Goal: Task Accomplishment & Management: Manage account settings

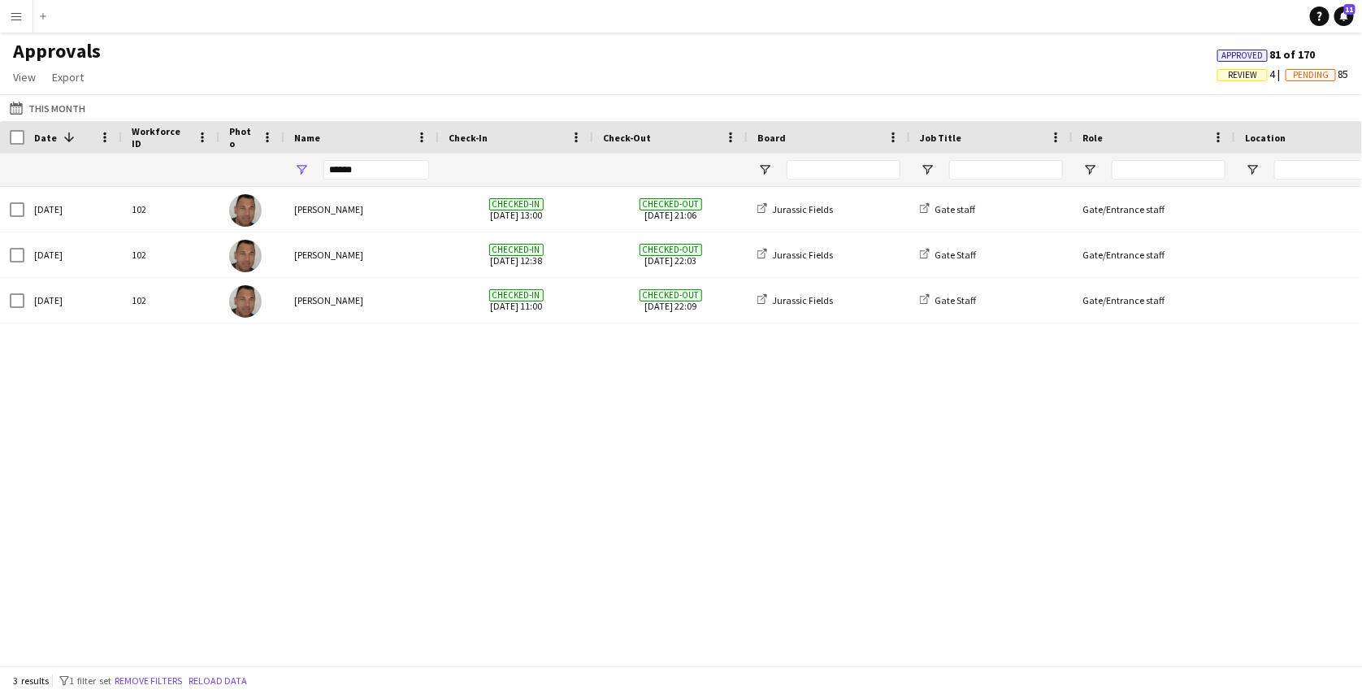
click at [21, 22] on app-icon "Menu" at bounding box center [16, 16] width 13 height 13
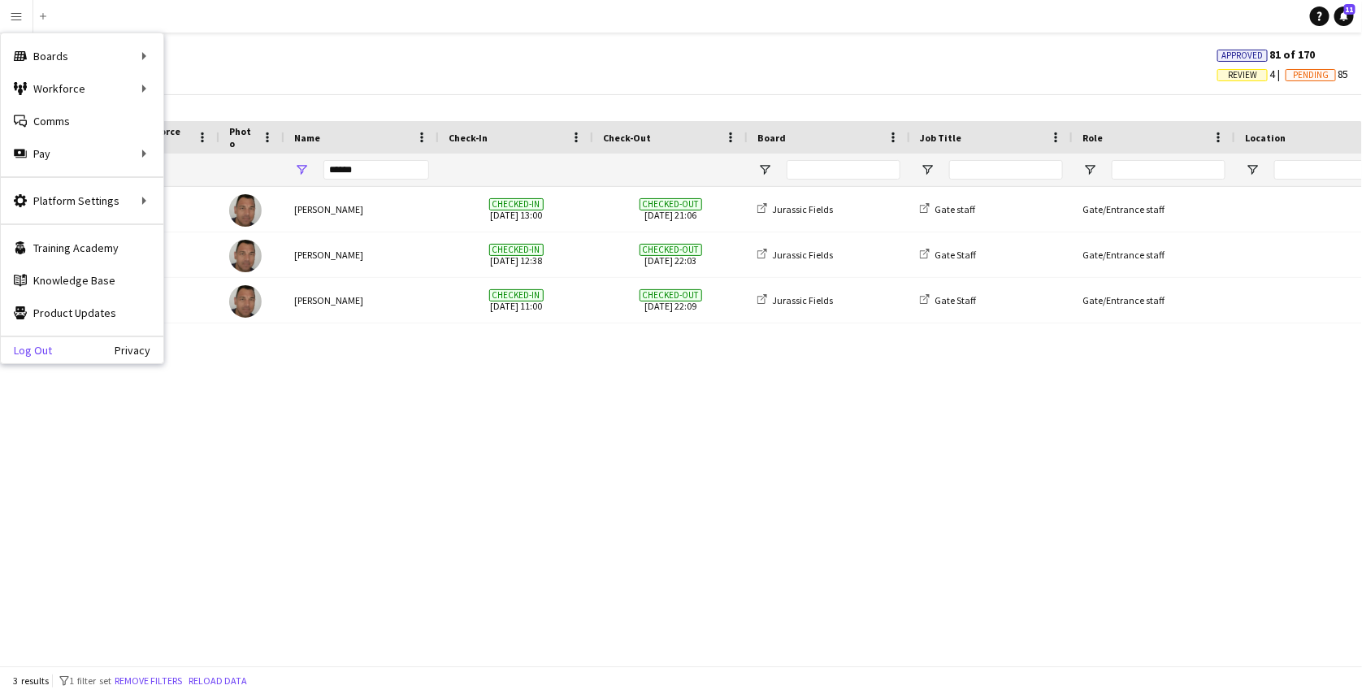
click at [30, 350] on link "Log Out" at bounding box center [26, 350] width 51 height 13
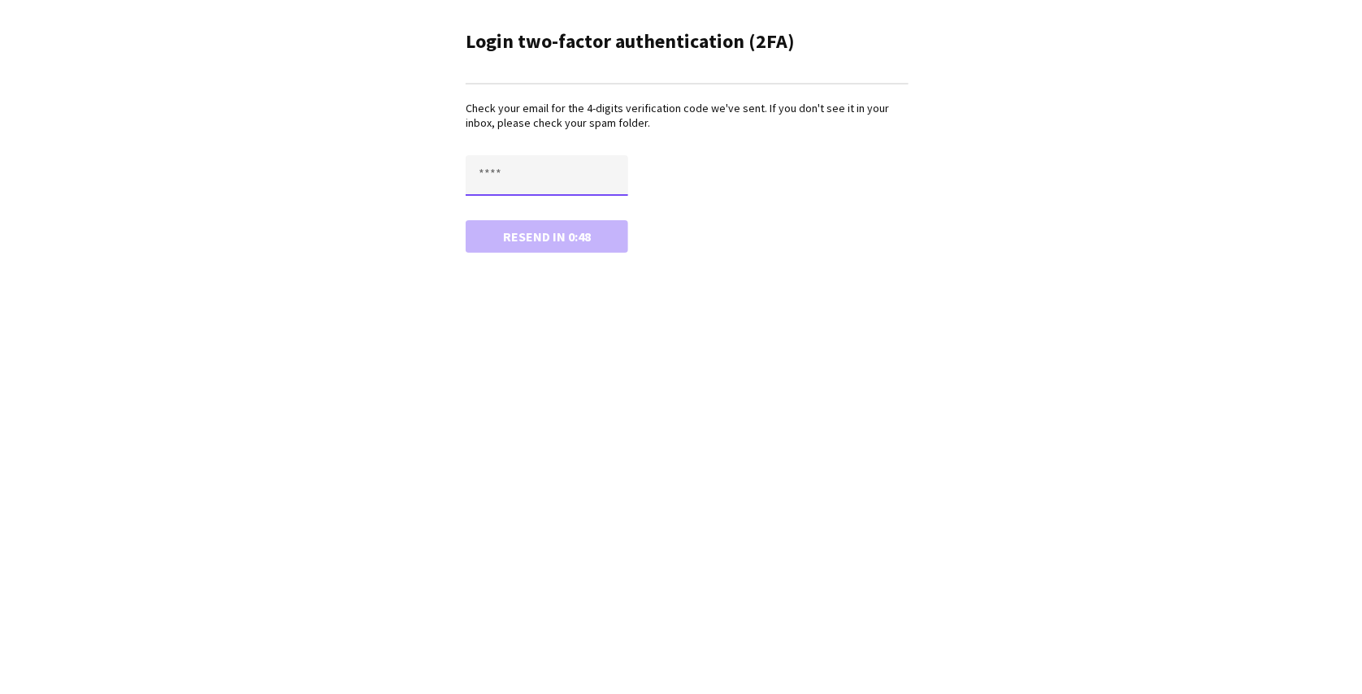
click at [542, 168] on input "text" at bounding box center [547, 175] width 163 height 41
type input "****"
click at [466, 220] on button "Confirm" at bounding box center [547, 236] width 163 height 33
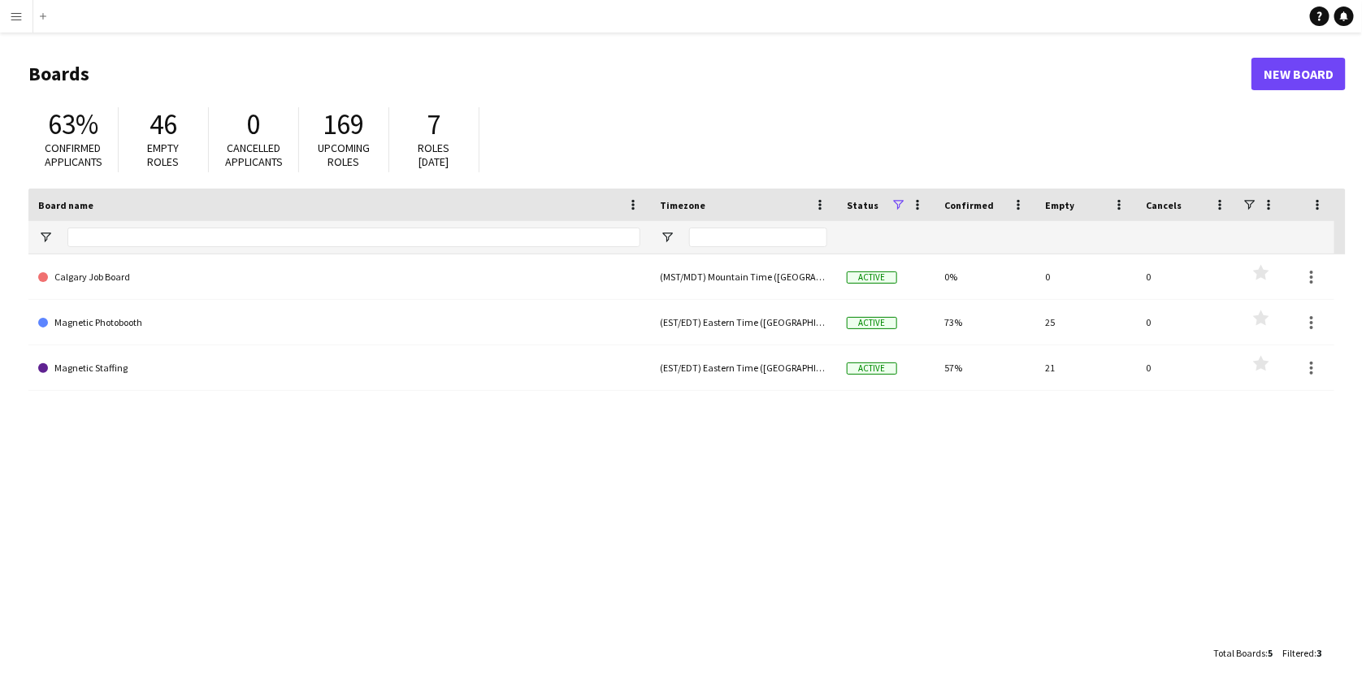
click at [22, 21] on app-icon "Menu" at bounding box center [16, 16] width 13 height 13
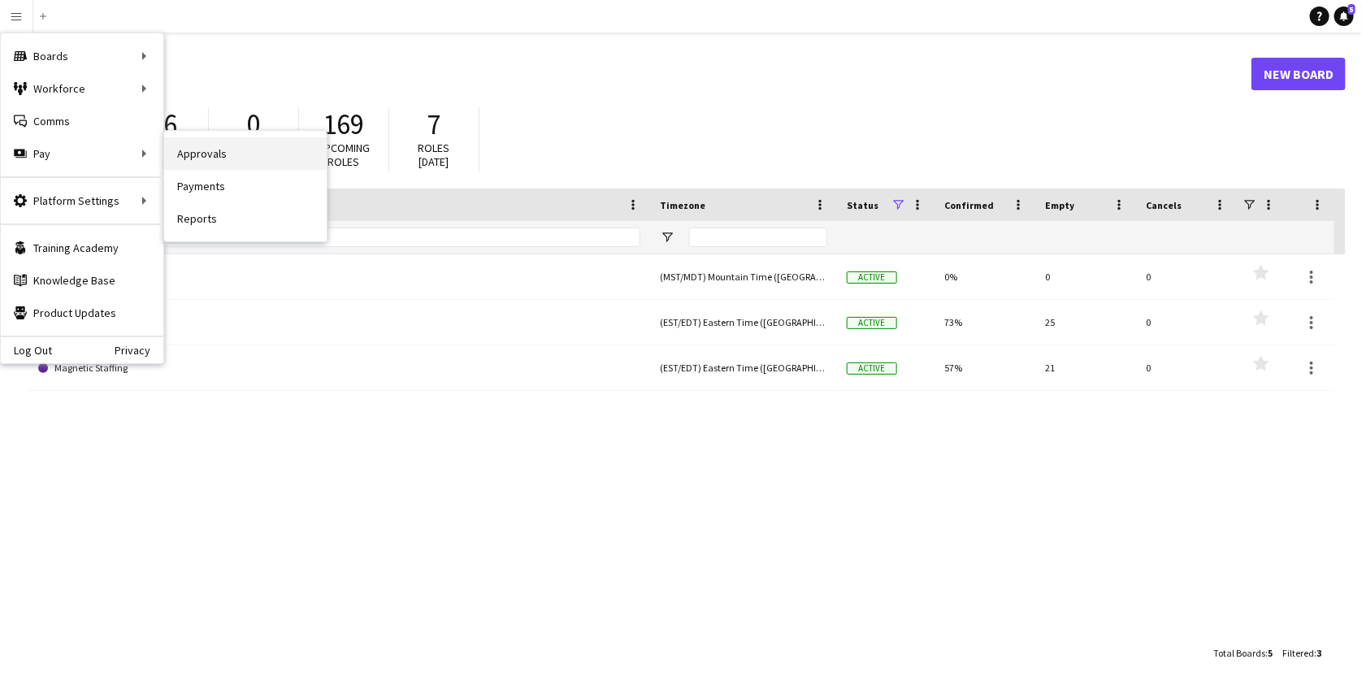
click at [191, 151] on link "Approvals" at bounding box center [245, 153] width 163 height 33
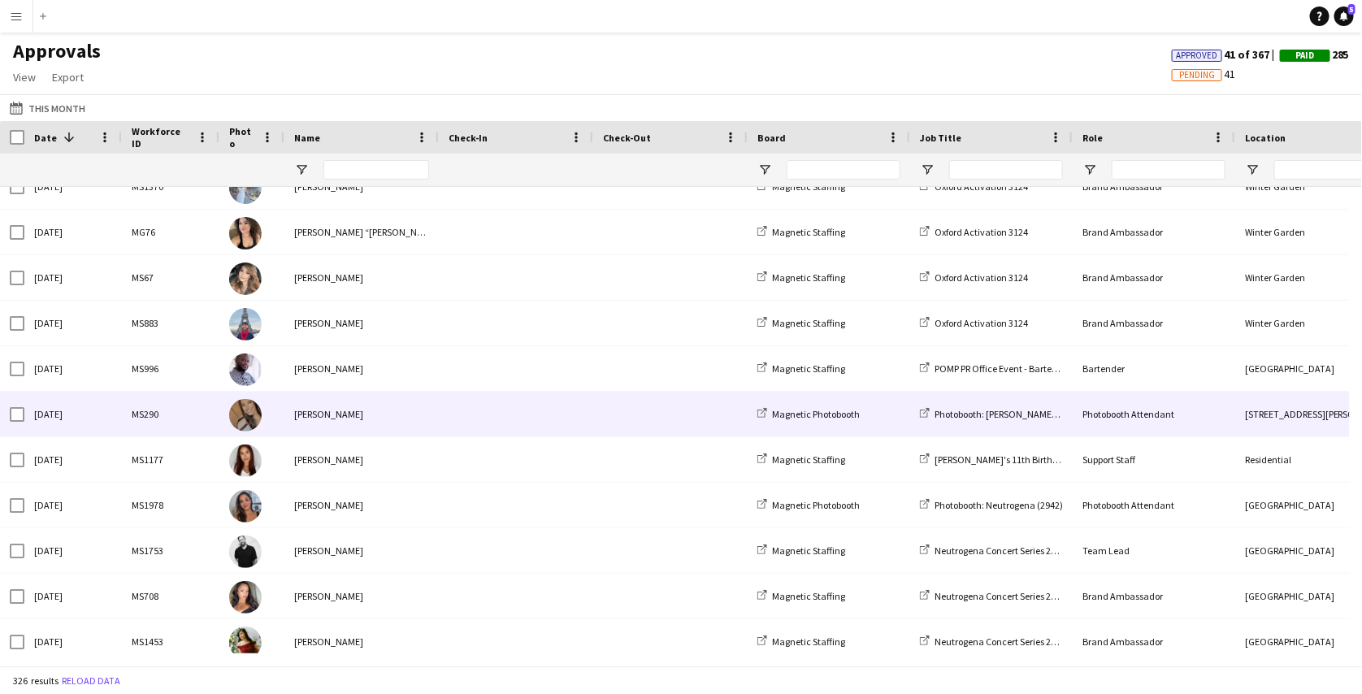
scroll to position [89, 0]
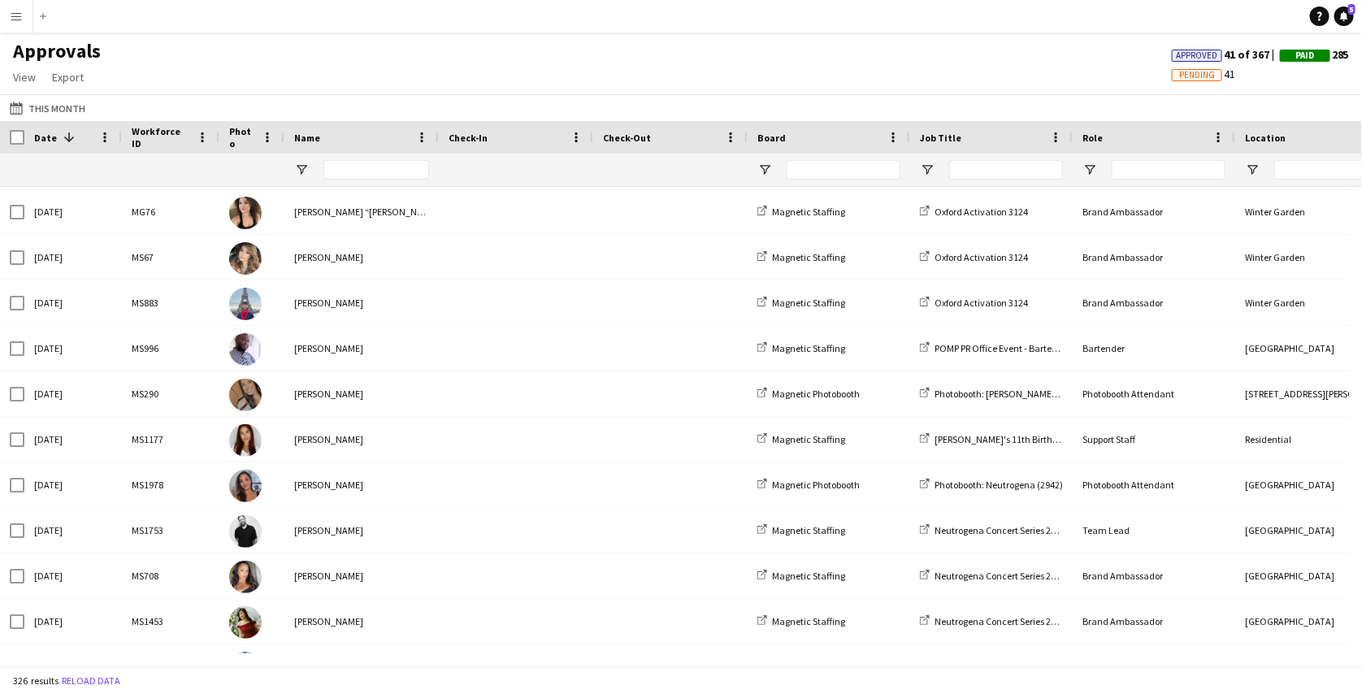
click at [305, 135] on span "Name" at bounding box center [307, 138] width 26 height 12
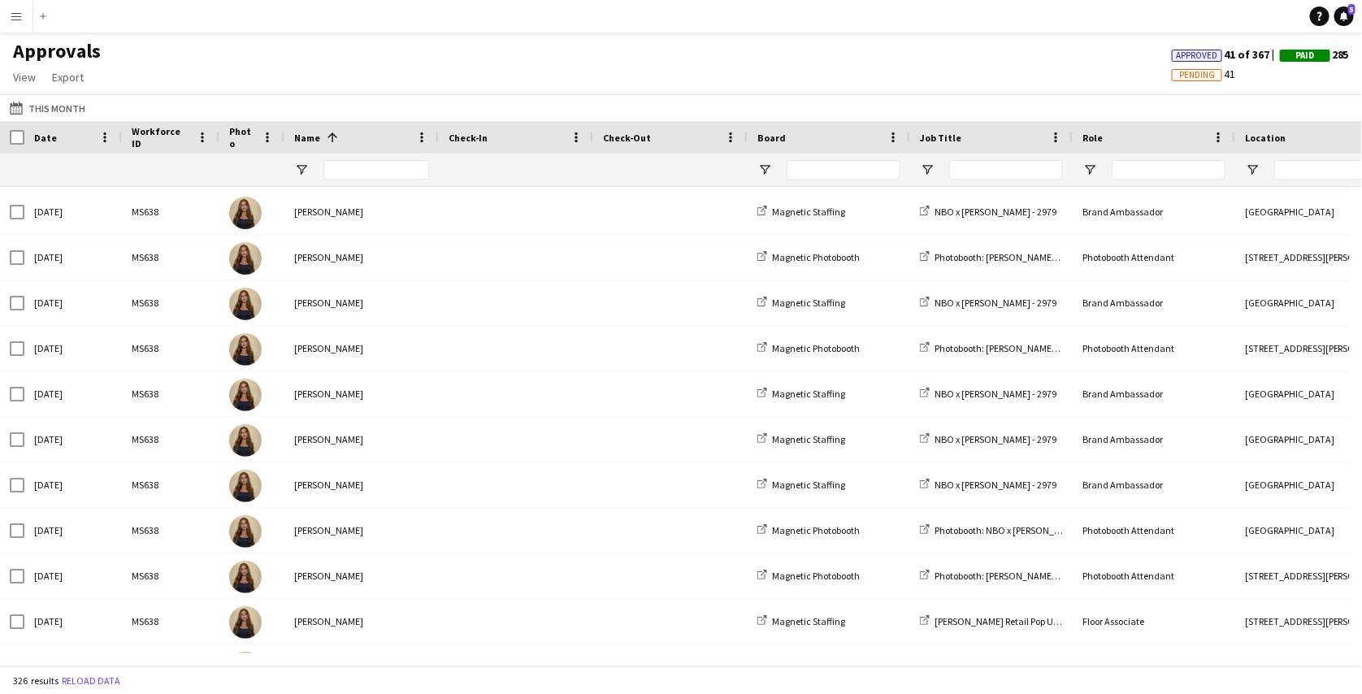
click at [311, 139] on span "Name" at bounding box center [307, 138] width 26 height 12
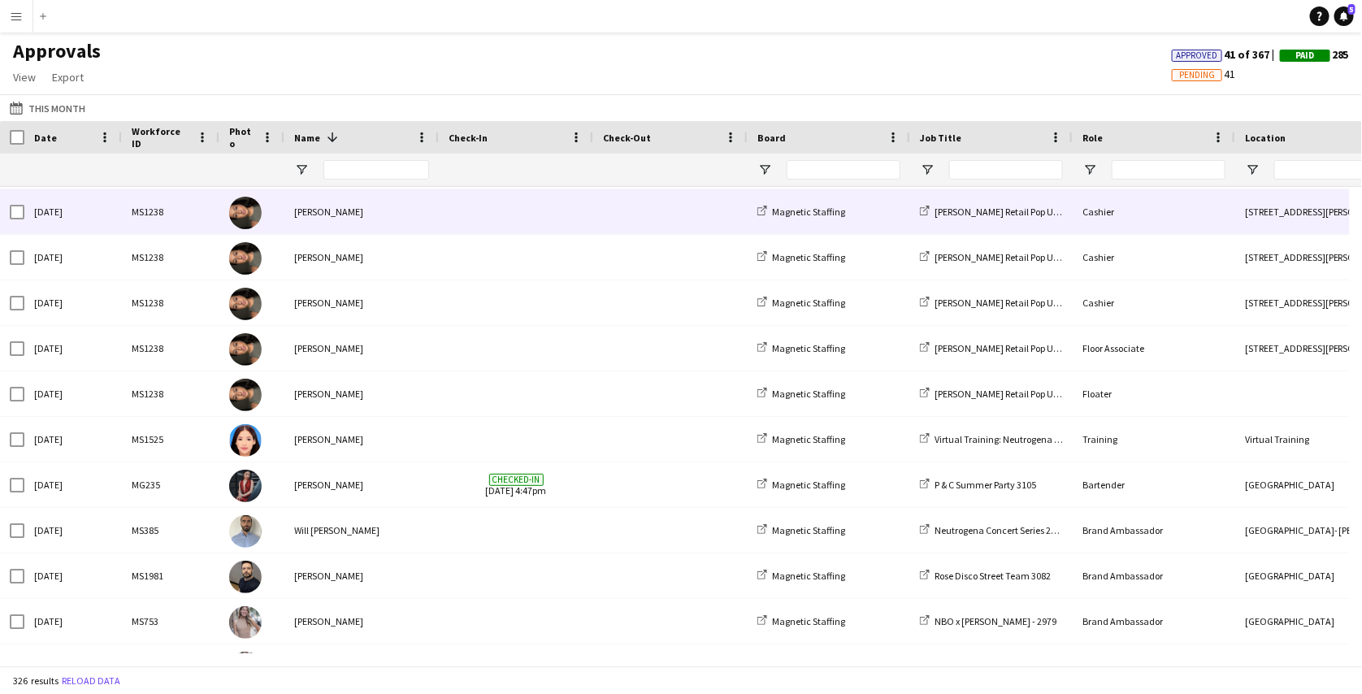
scroll to position [0, 0]
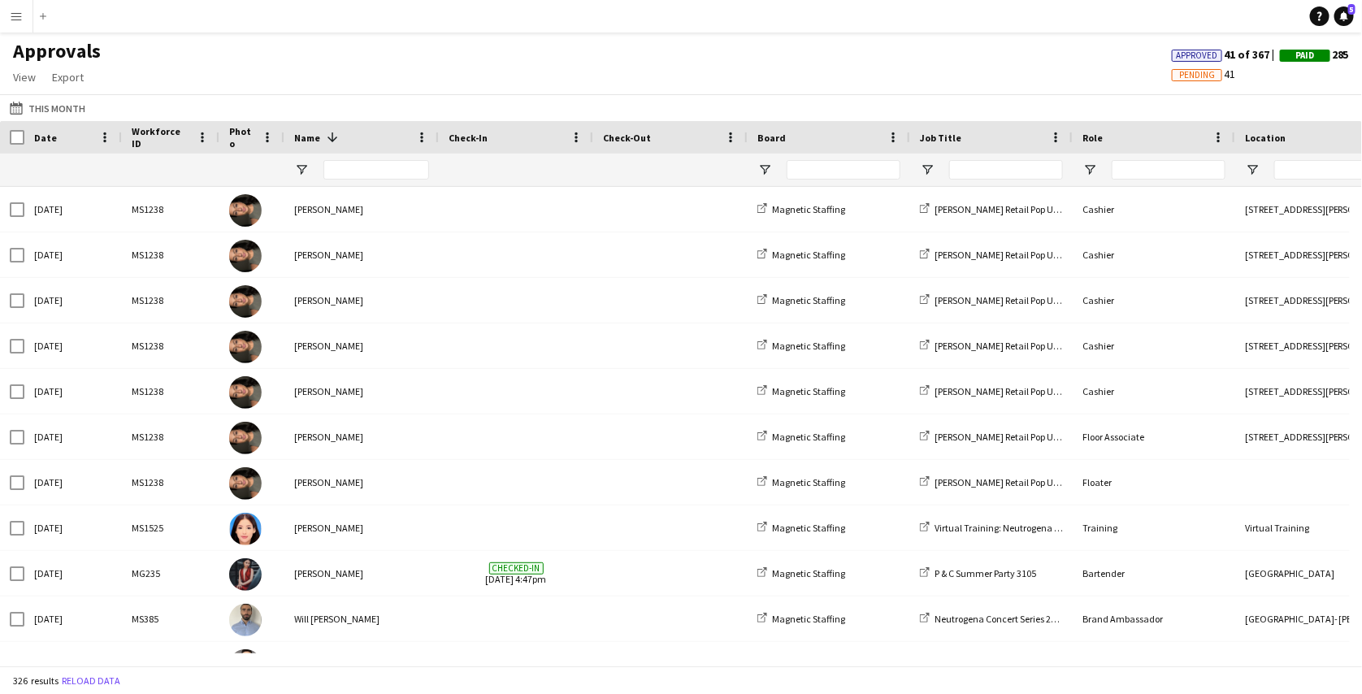
click at [323, 141] on span at bounding box center [330, 137] width 20 height 15
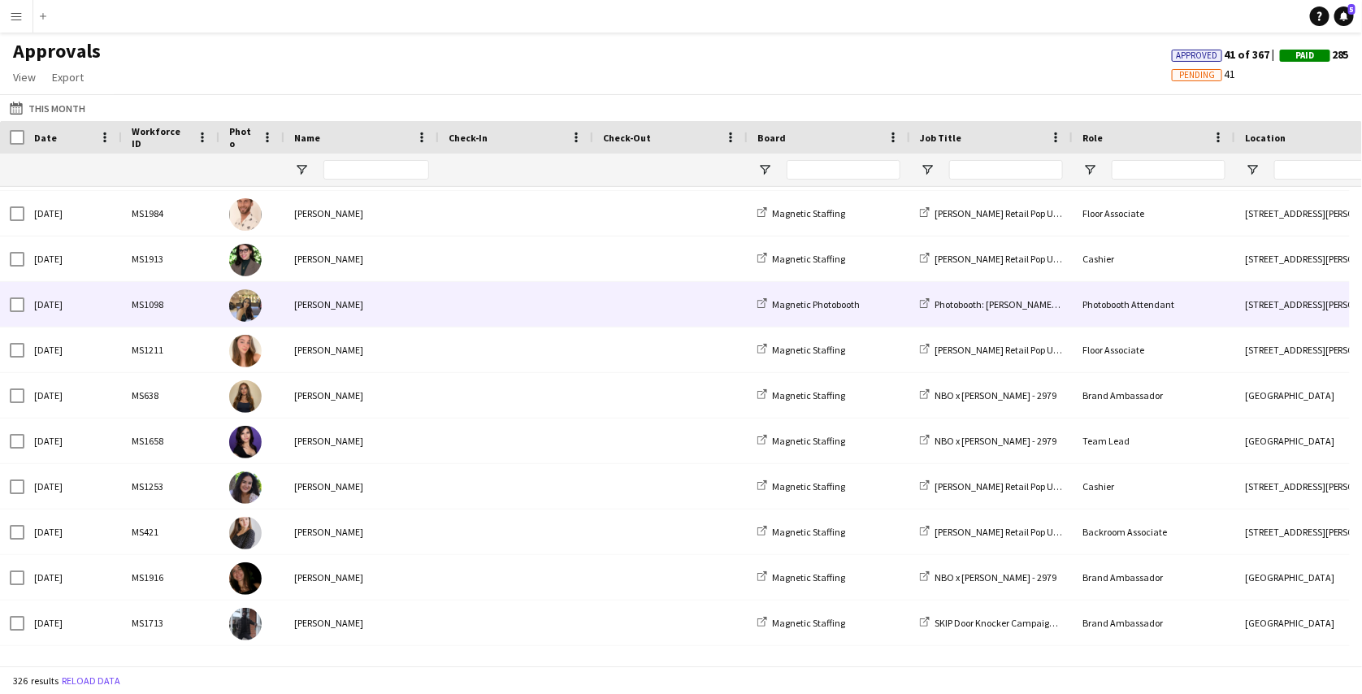
scroll to position [268, 0]
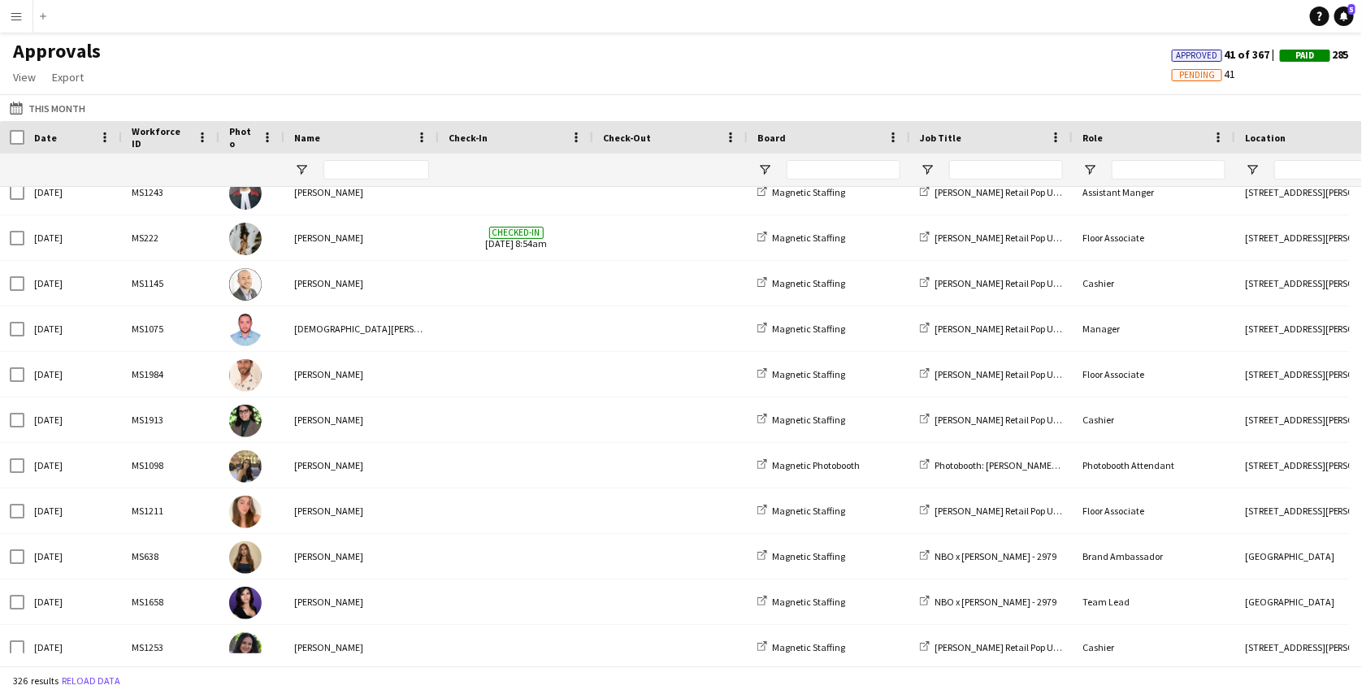
click at [45, 146] on div "Date" at bounding box center [63, 137] width 59 height 24
click at [57, 135] on span at bounding box center [67, 137] width 20 height 15
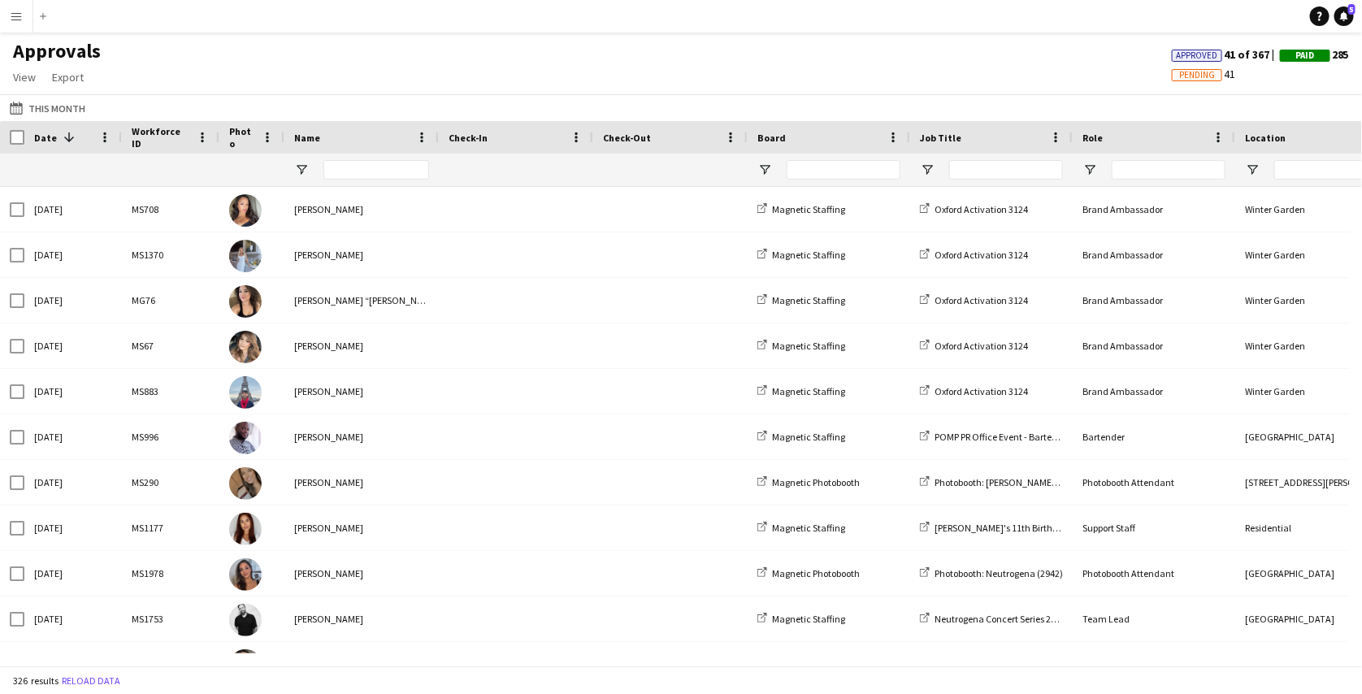
click at [63, 130] on span at bounding box center [69, 137] width 15 height 15
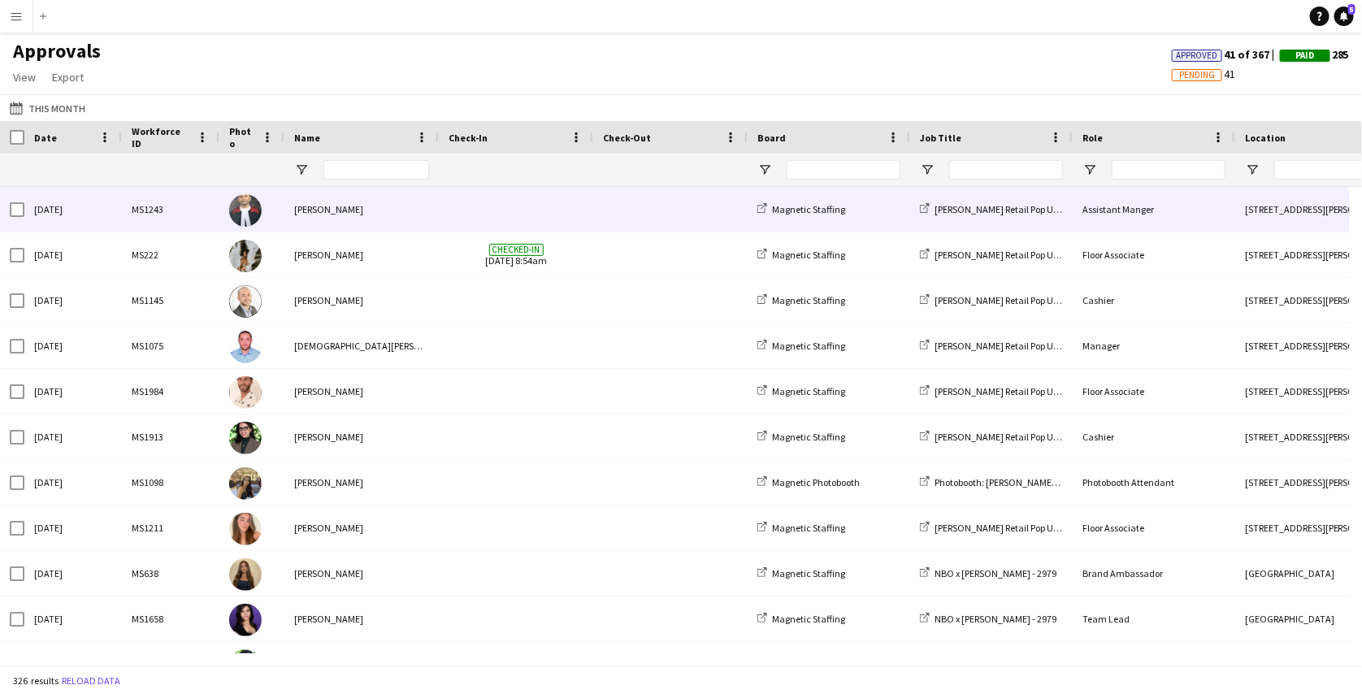
click at [454, 220] on span at bounding box center [516, 209] width 135 height 45
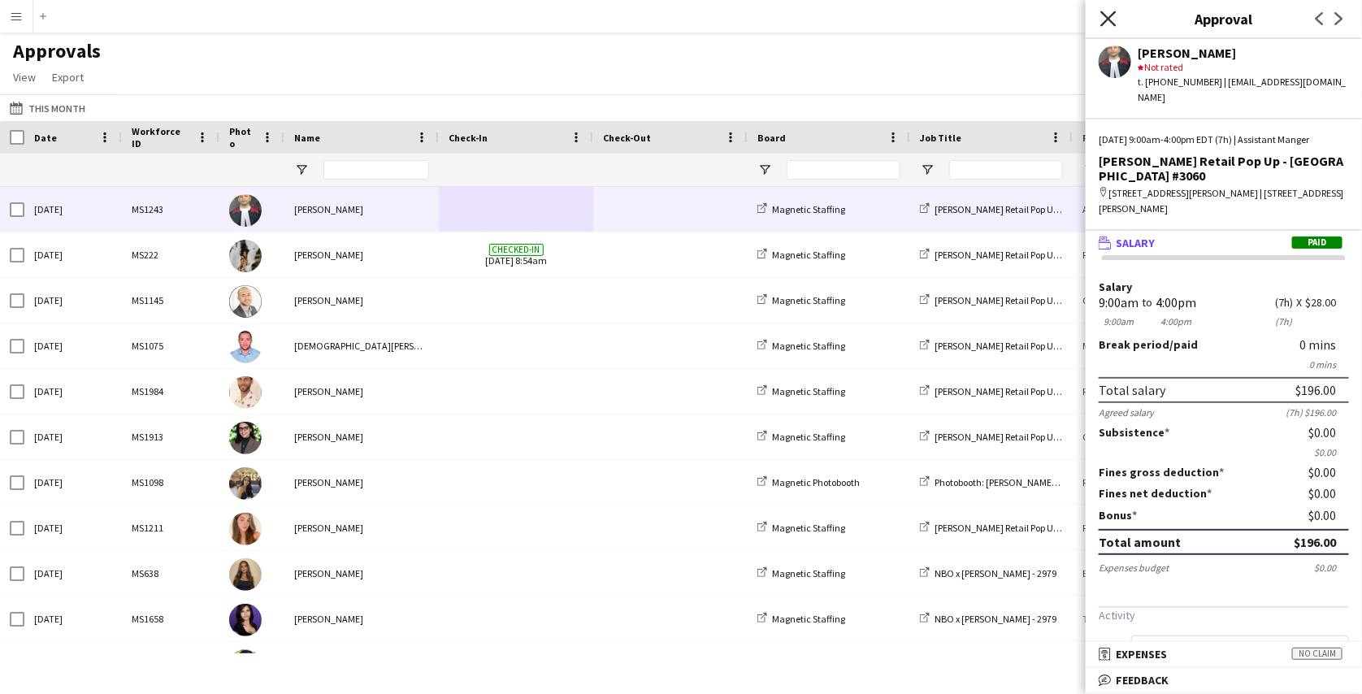
click at [1106, 19] on icon "Close pop-in" at bounding box center [1108, 18] width 15 height 15
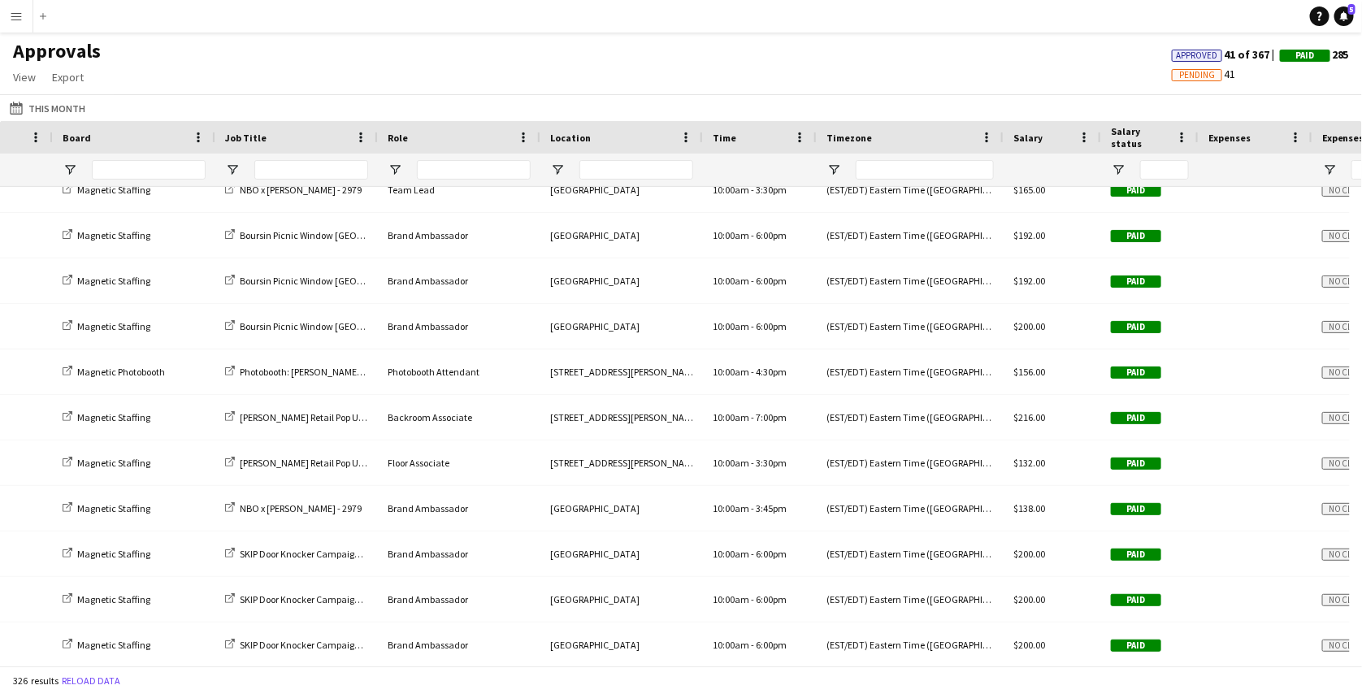
click at [19, 12] on app-icon "Menu" at bounding box center [16, 16] width 13 height 13
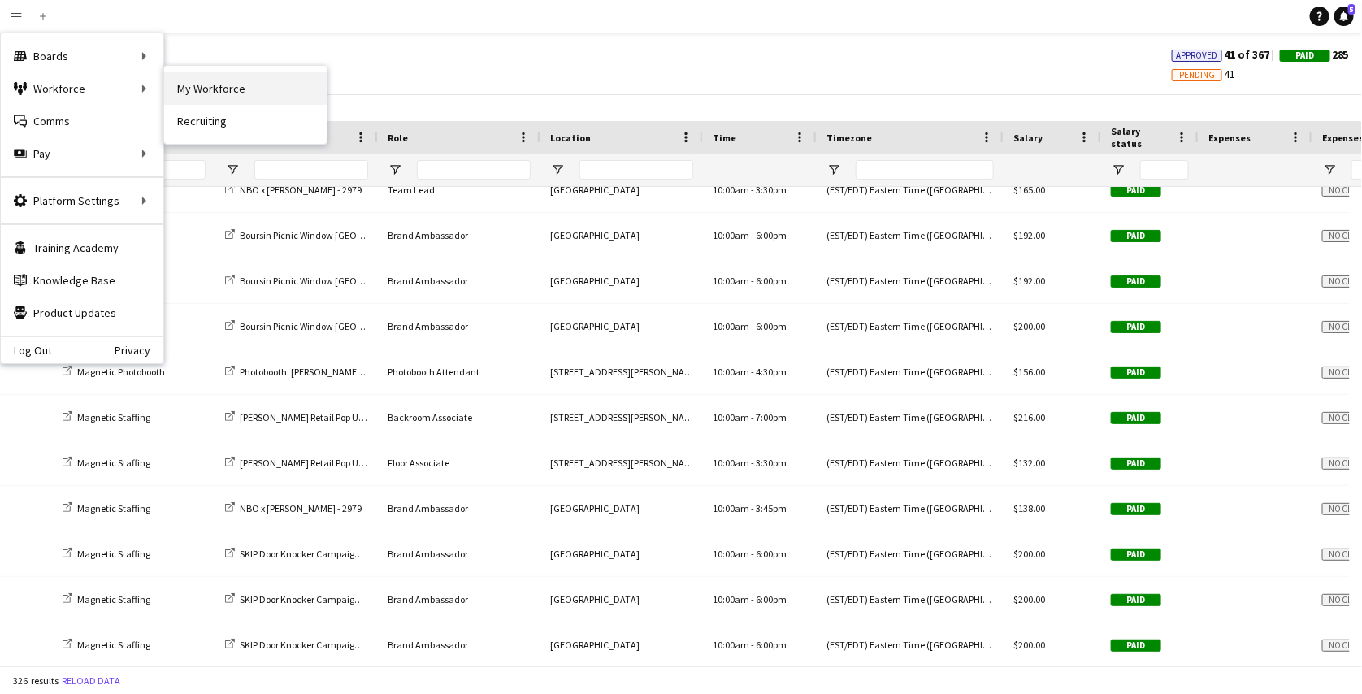
click at [190, 91] on link "My Workforce" at bounding box center [245, 88] width 163 height 33
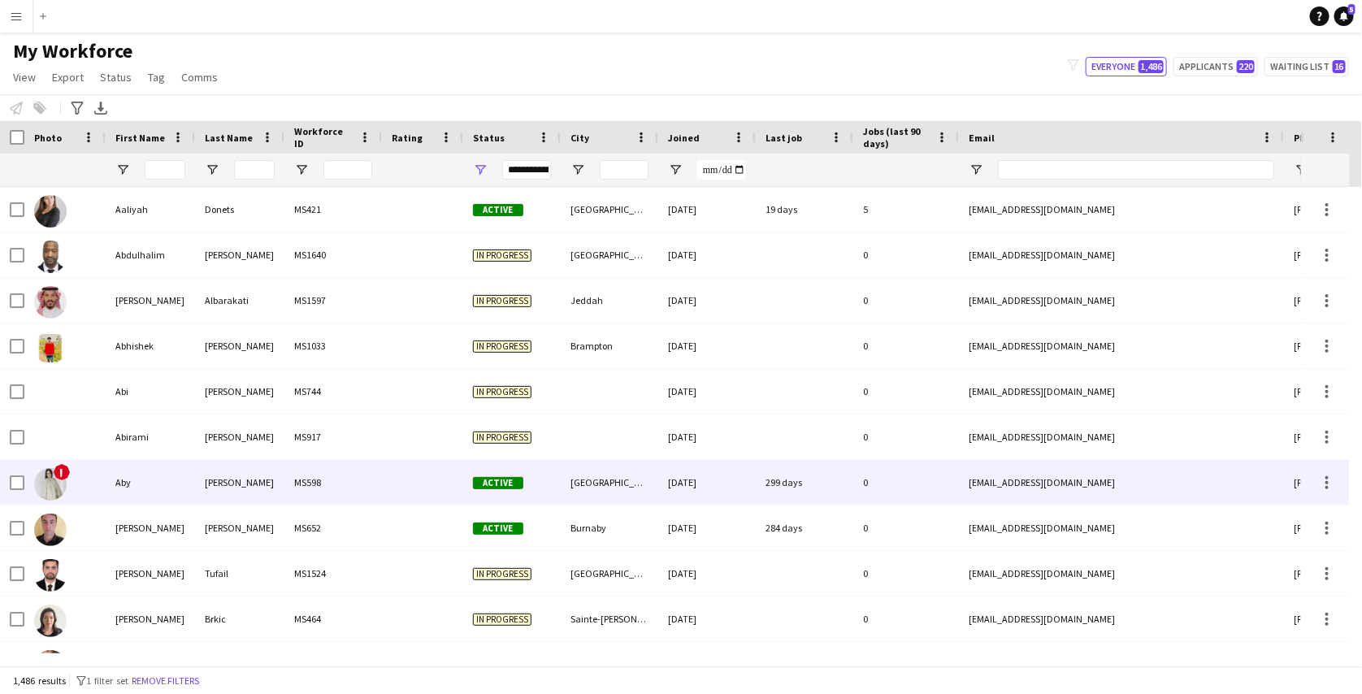
scroll to position [28, 0]
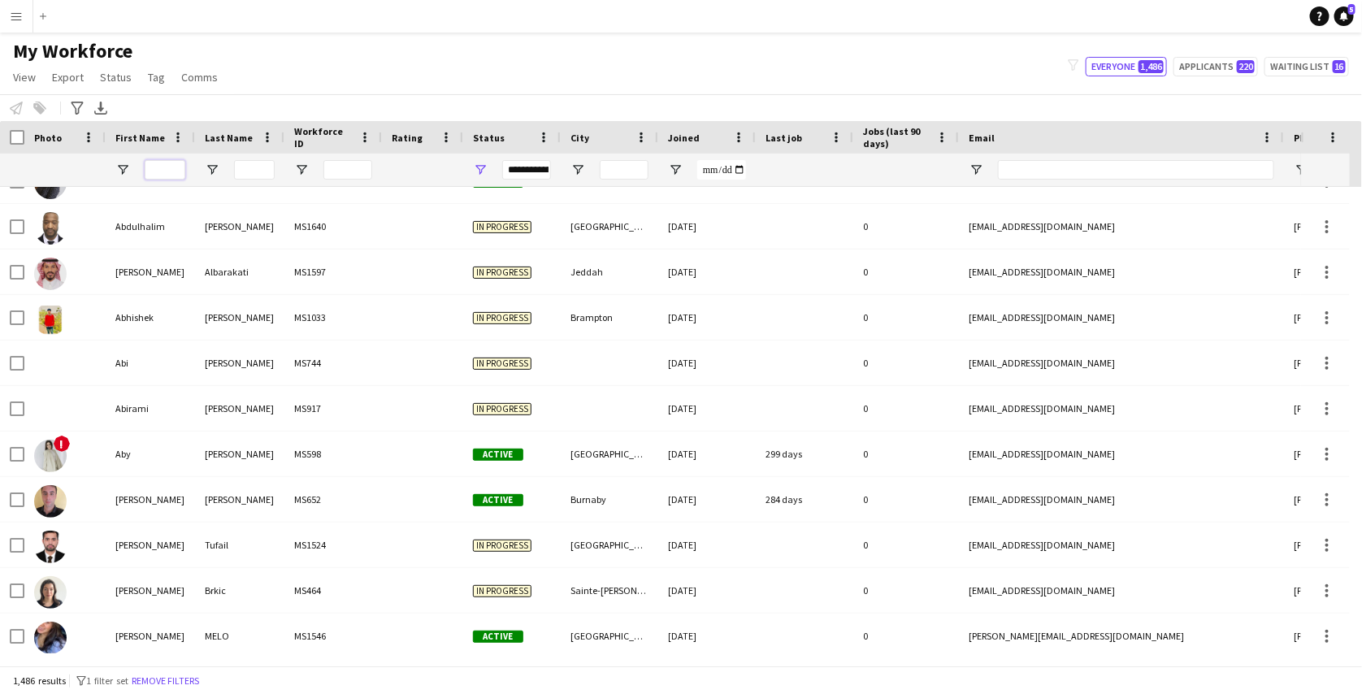
click at [168, 172] on input "First Name Filter Input" at bounding box center [165, 170] width 41 height 20
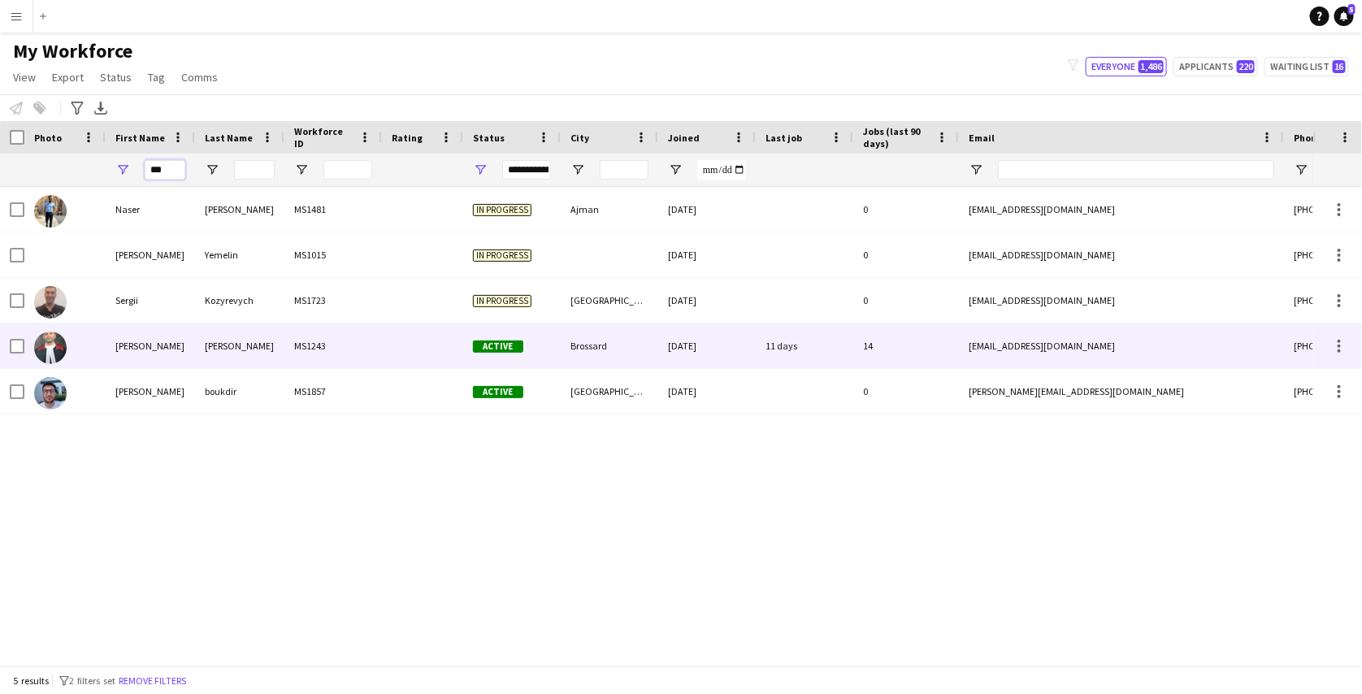
type input "***"
click at [177, 346] on div "[PERSON_NAME]" at bounding box center [150, 346] width 89 height 45
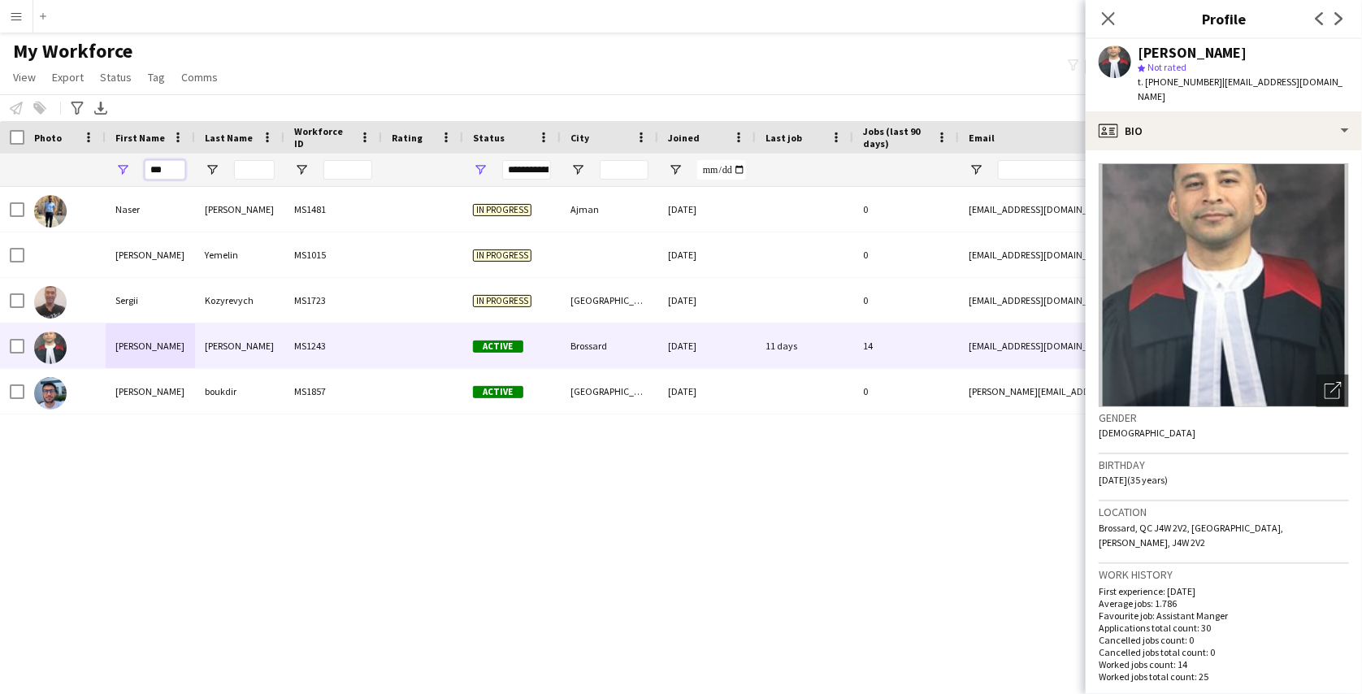
click at [176, 171] on input "***" at bounding box center [165, 170] width 41 height 20
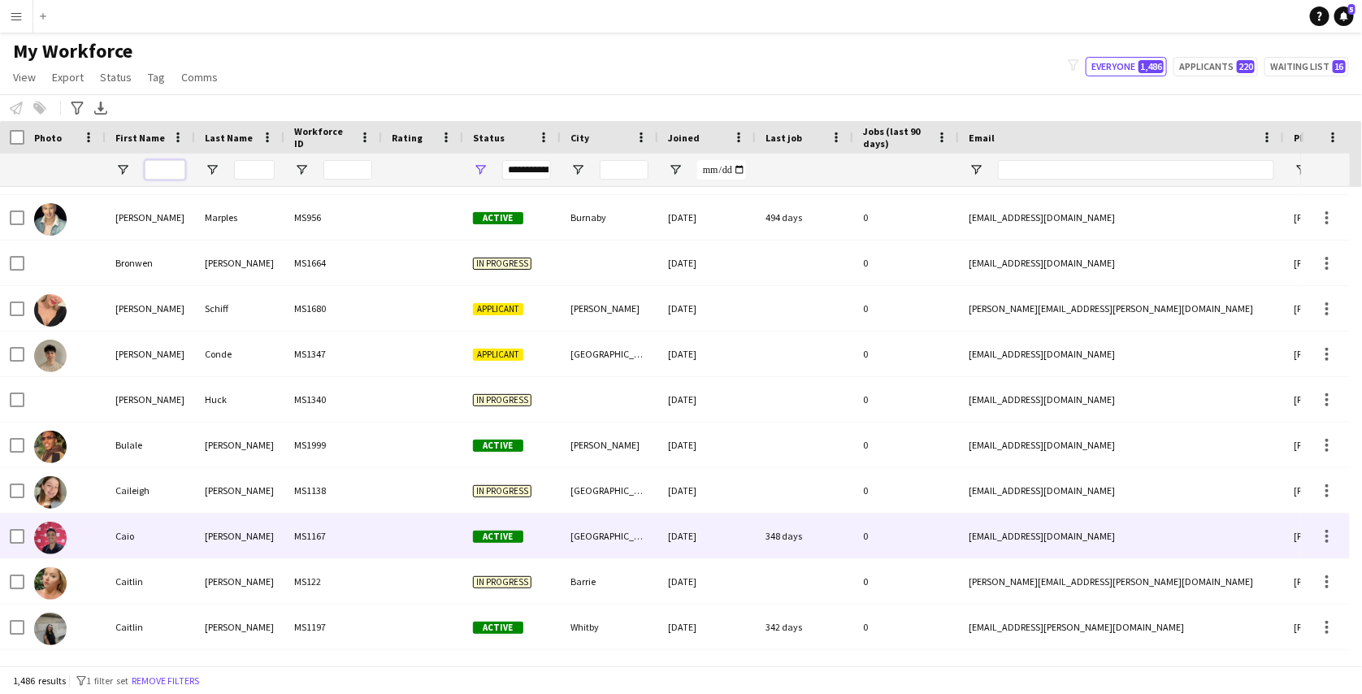
scroll to position [9672, 0]
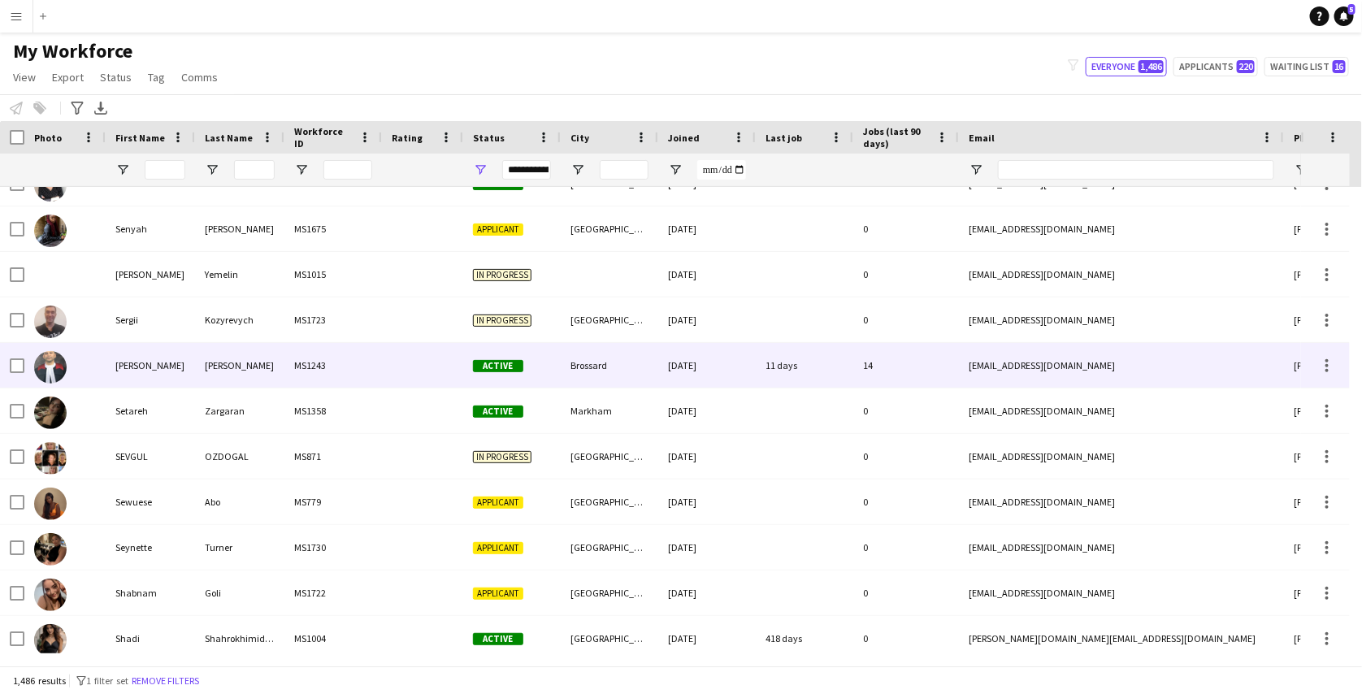
click at [346, 381] on div "MS1243" at bounding box center [334, 365] width 98 height 45
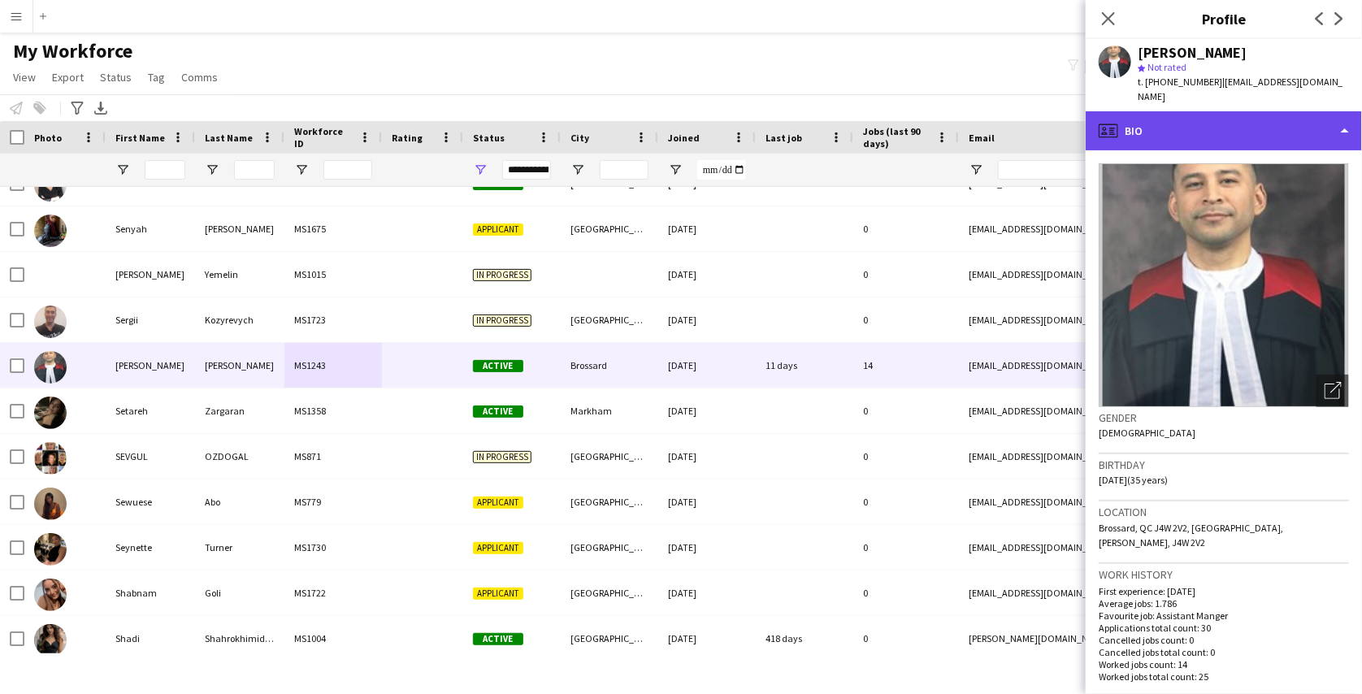
click at [1271, 117] on div "profile Bio" at bounding box center [1224, 130] width 276 height 39
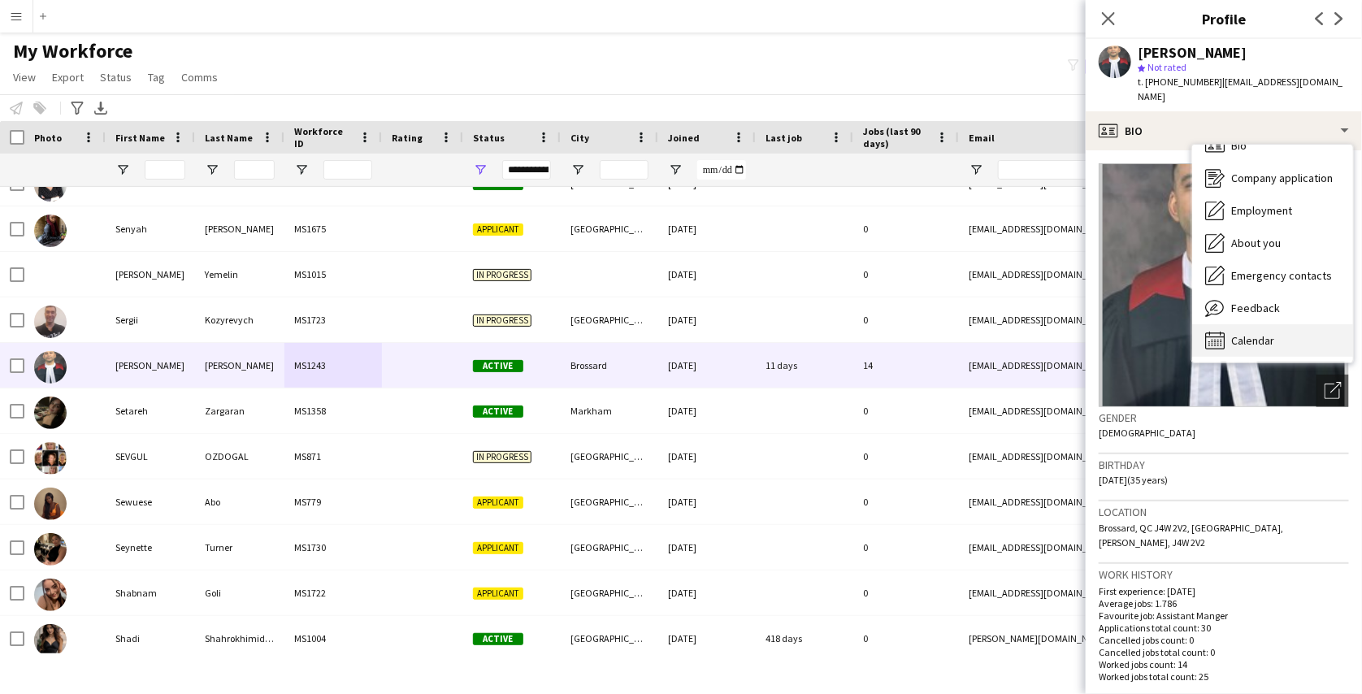
click at [1280, 324] on div "Calendar Calendar" at bounding box center [1273, 340] width 161 height 33
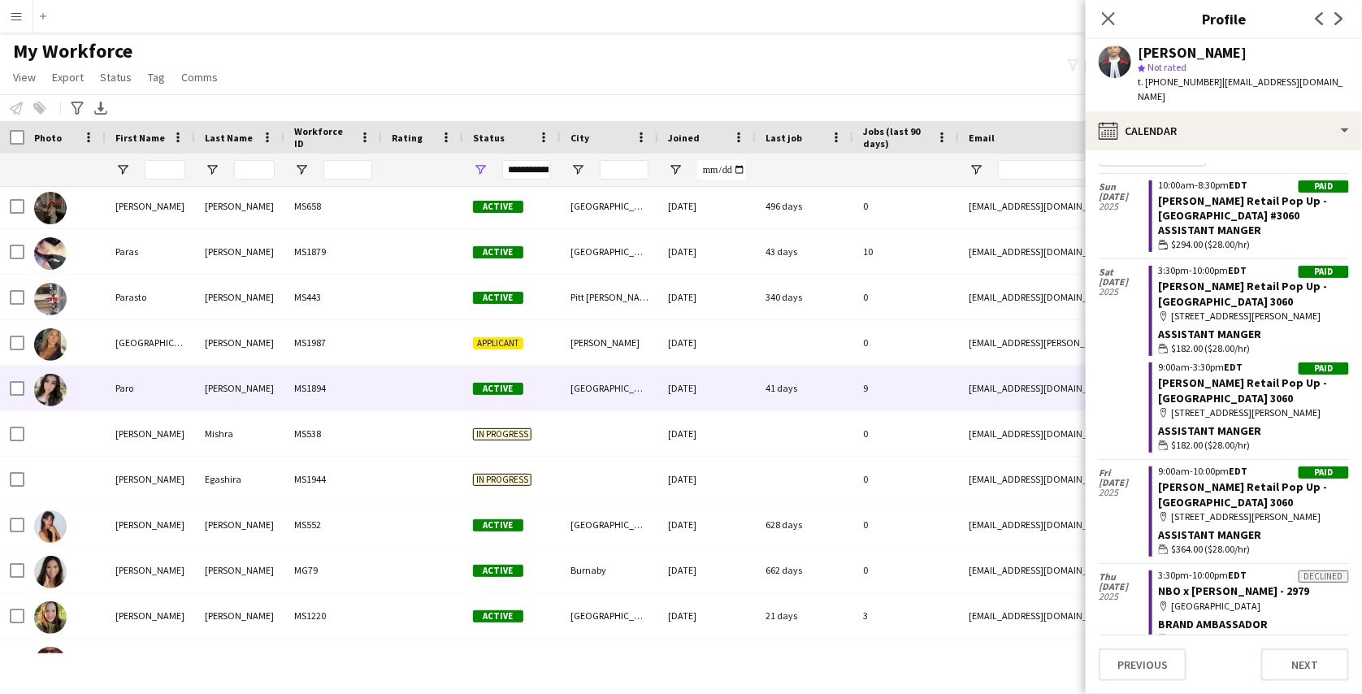
scroll to position [47349, 0]
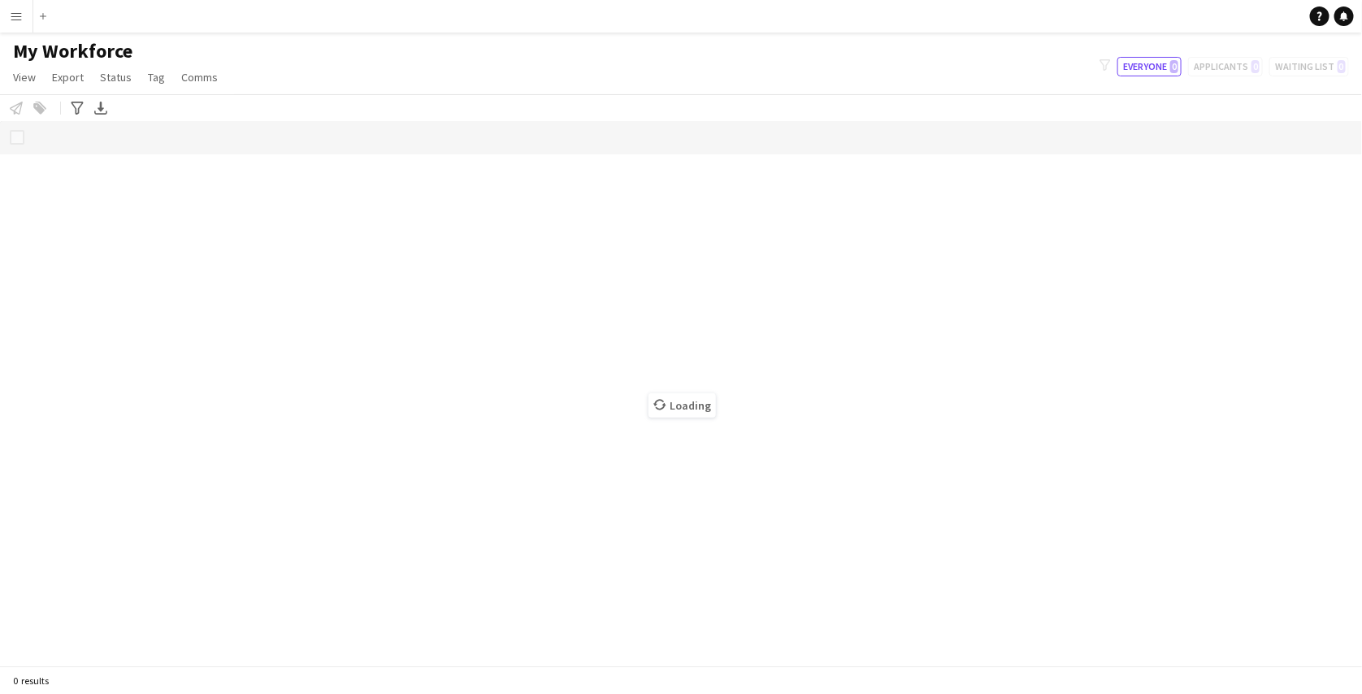
click at [18, 20] on app-icon "Menu" at bounding box center [16, 16] width 13 height 13
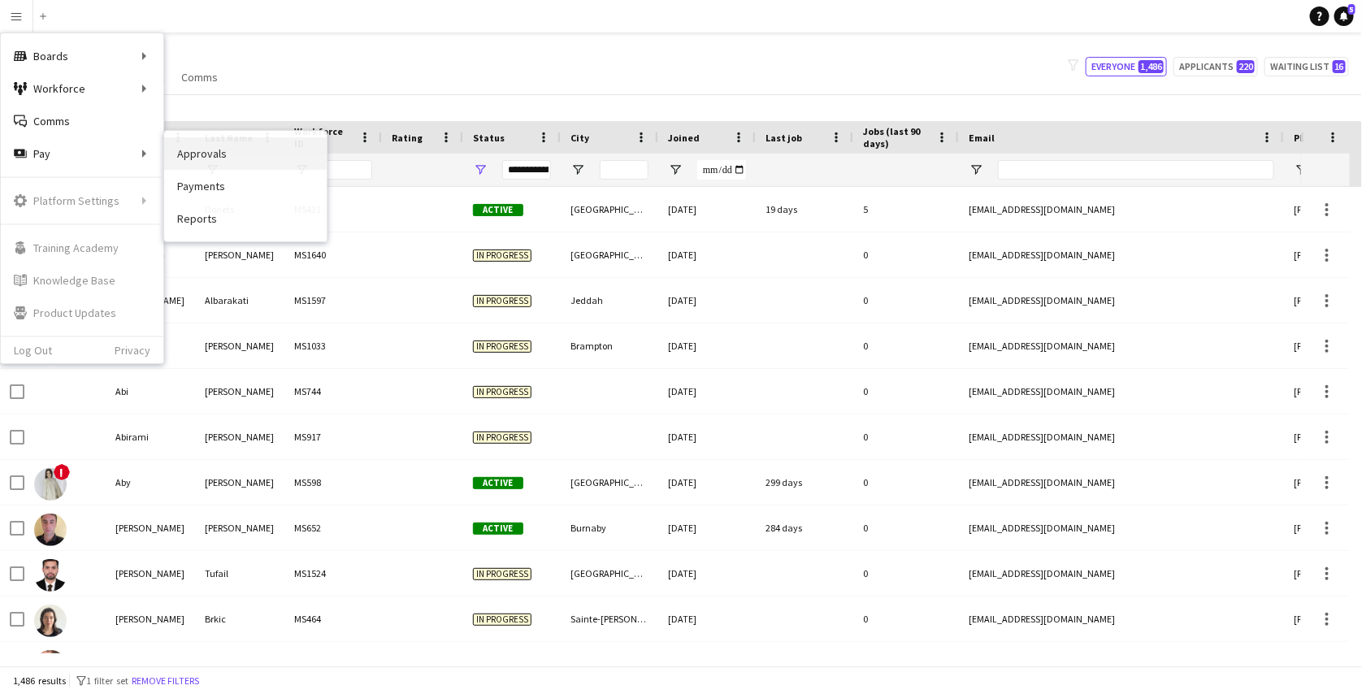
click at [202, 159] on link "Approvals" at bounding box center [245, 153] width 163 height 33
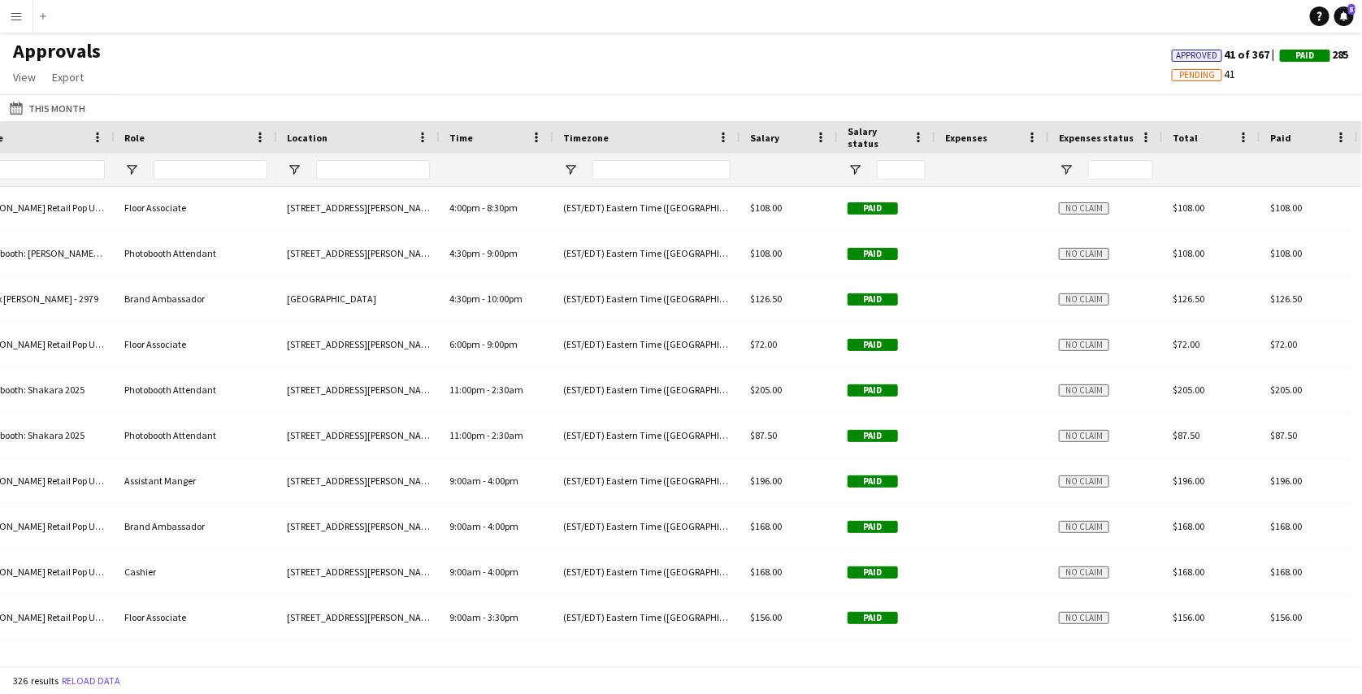
scroll to position [1806, 0]
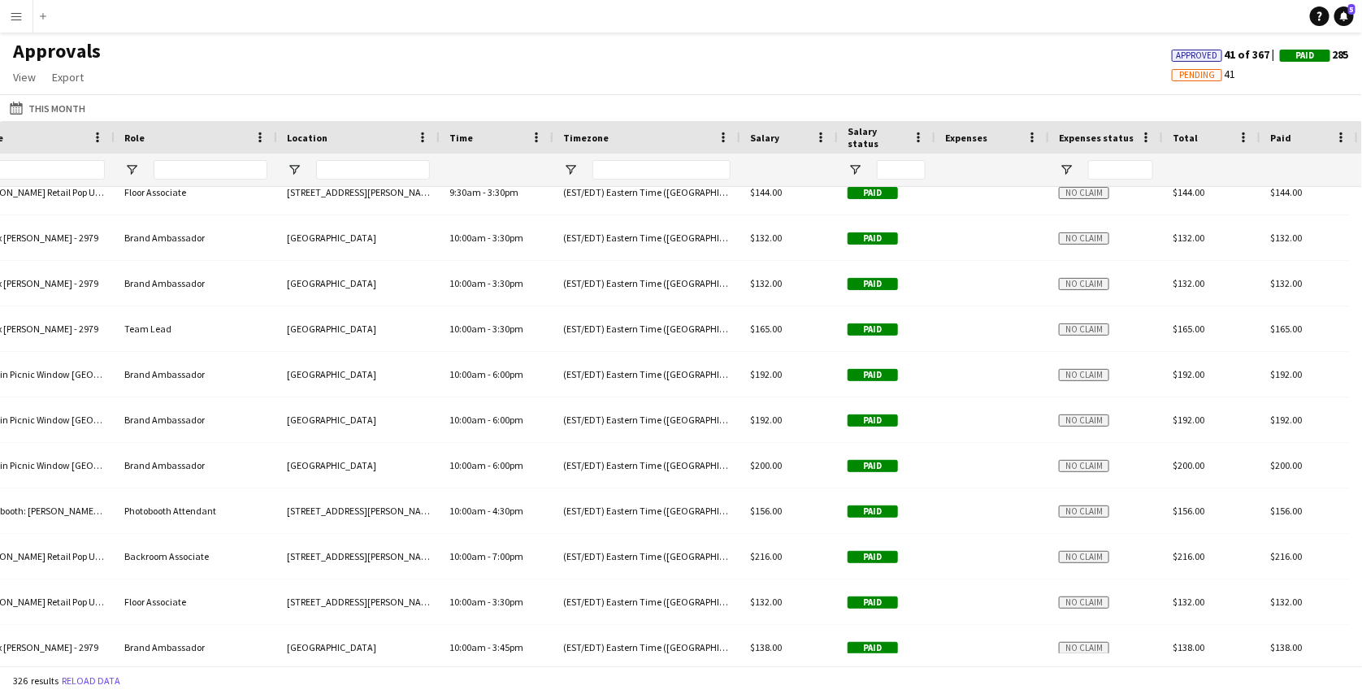
click at [1085, 137] on span "Expenses status" at bounding box center [1096, 138] width 75 height 12
click at [1085, 137] on span "Expenses status" at bounding box center [1086, 137] width 55 height 24
